Goal: Find specific page/section: Find specific page/section

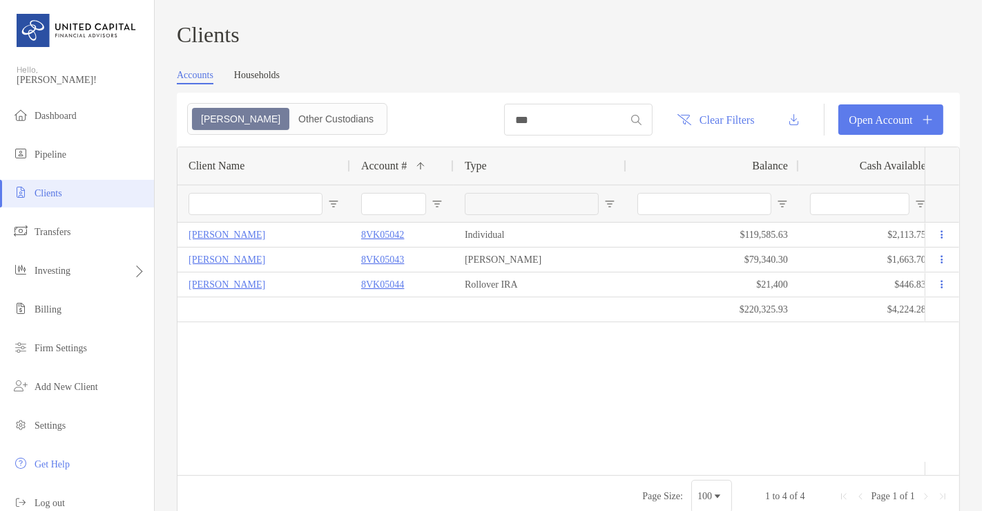
click at [62, 191] on span "Clients" at bounding box center [49, 193] width 28 height 10
click at [47, 196] on span "Clients" at bounding box center [49, 193] width 28 height 10
click at [504, 126] on input "***" at bounding box center [564, 120] width 121 height 12
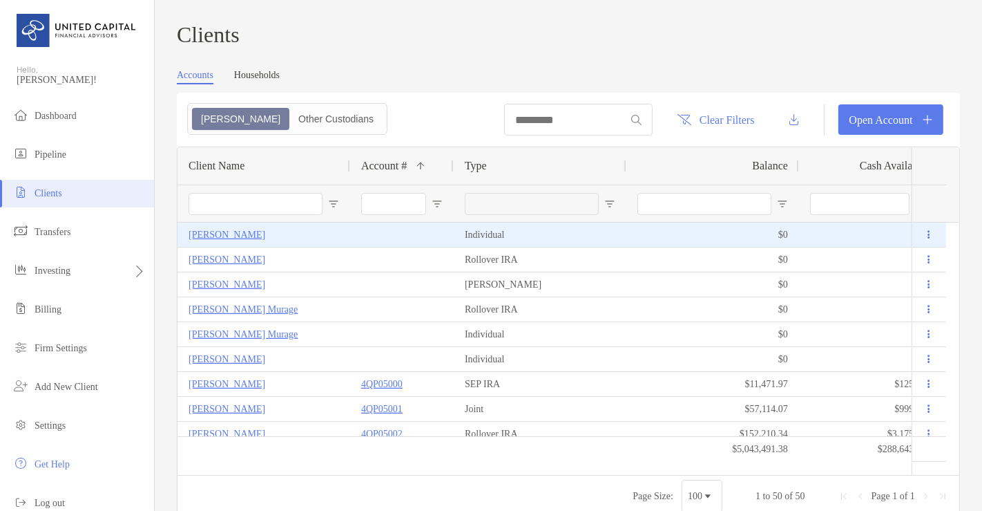
click at [222, 240] on p "[PERSON_NAME]" at bounding box center [227, 234] width 77 height 17
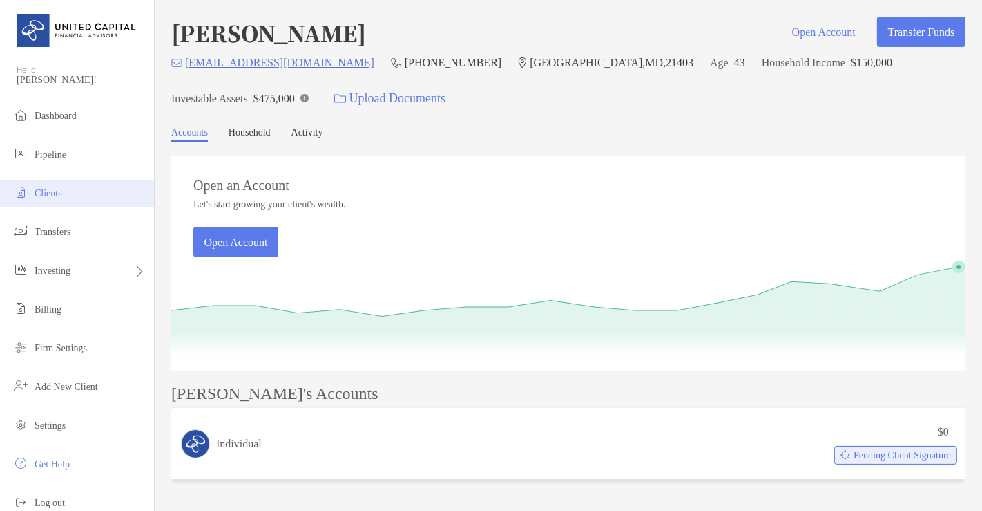
click at [49, 189] on span "Clients" at bounding box center [49, 193] width 28 height 10
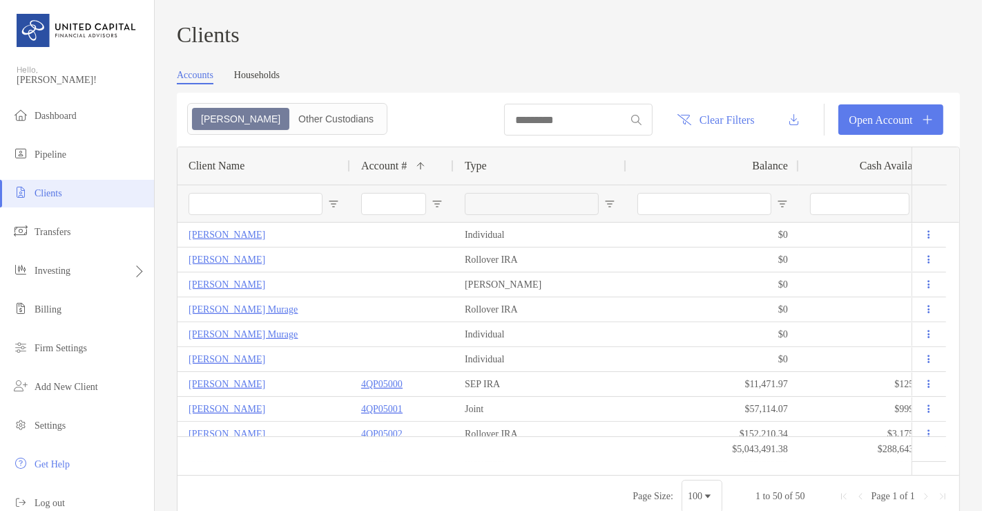
click at [277, 83] on link "Households" at bounding box center [257, 77] width 46 height 15
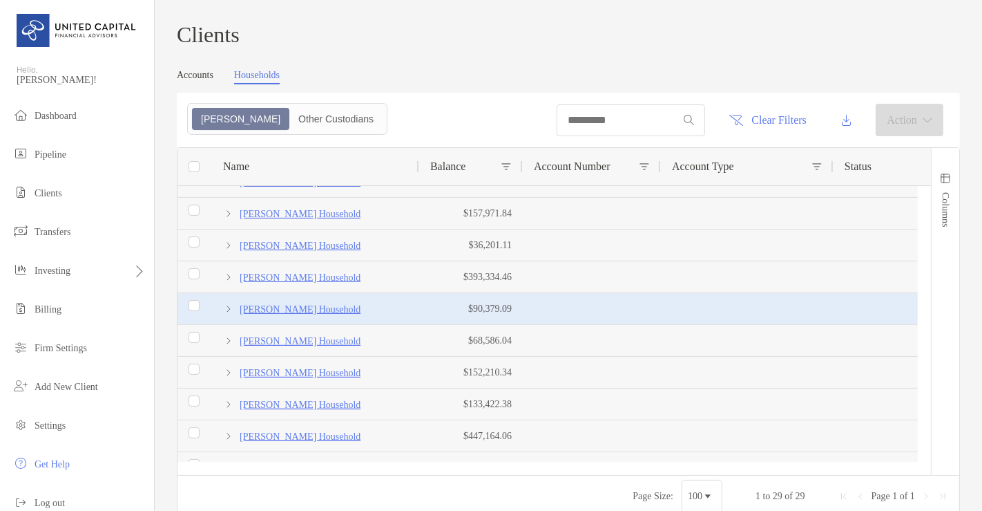
scroll to position [283, 0]
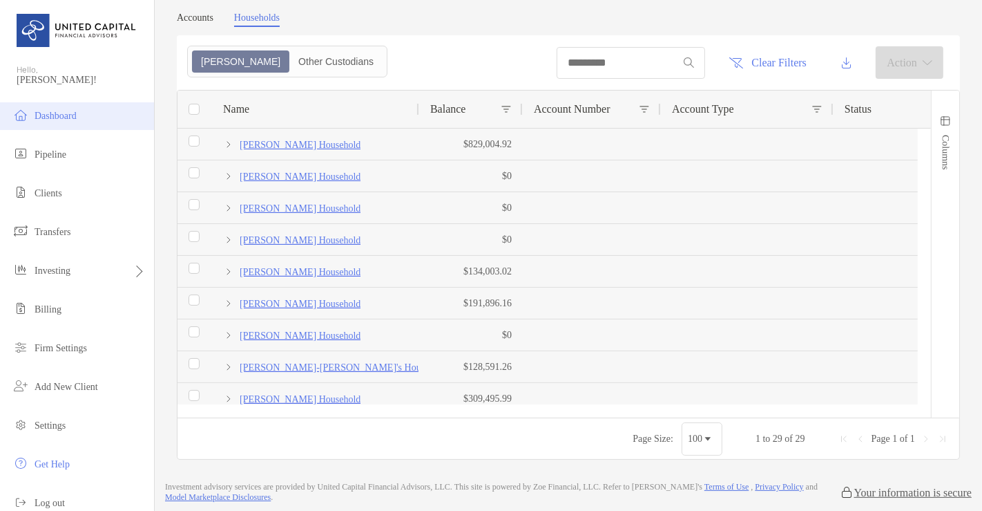
click at [86, 122] on li "Dashboard" at bounding box center [77, 116] width 154 height 28
